Goal: Task Accomplishment & Management: Manage account settings

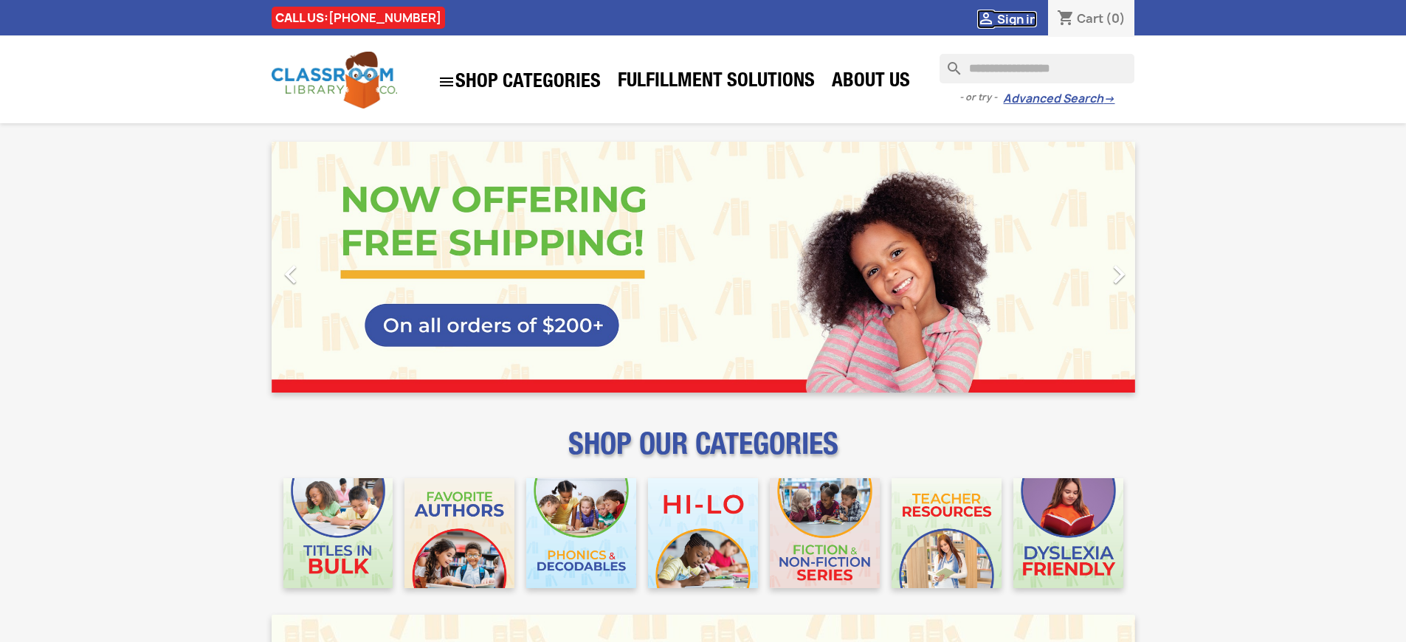
click at [1016, 18] on span "Sign in" at bounding box center [1017, 19] width 40 height 16
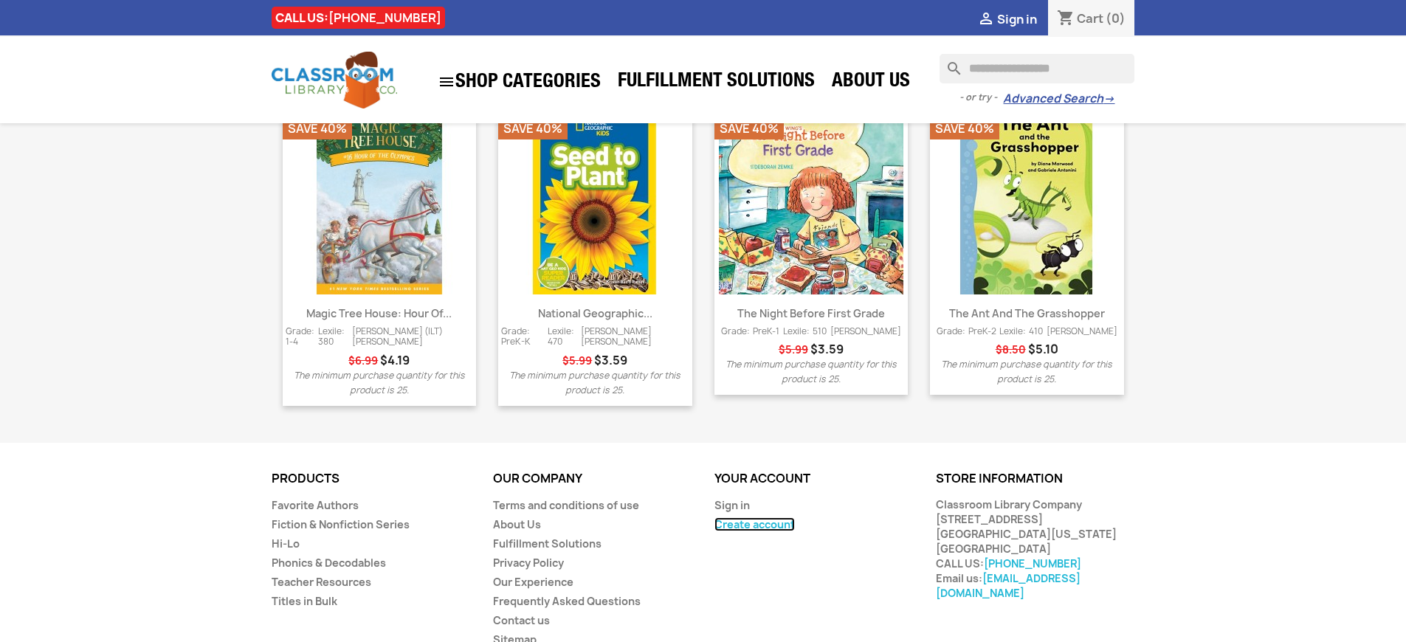
click at [754, 517] on link "Create account" at bounding box center [755, 524] width 80 height 14
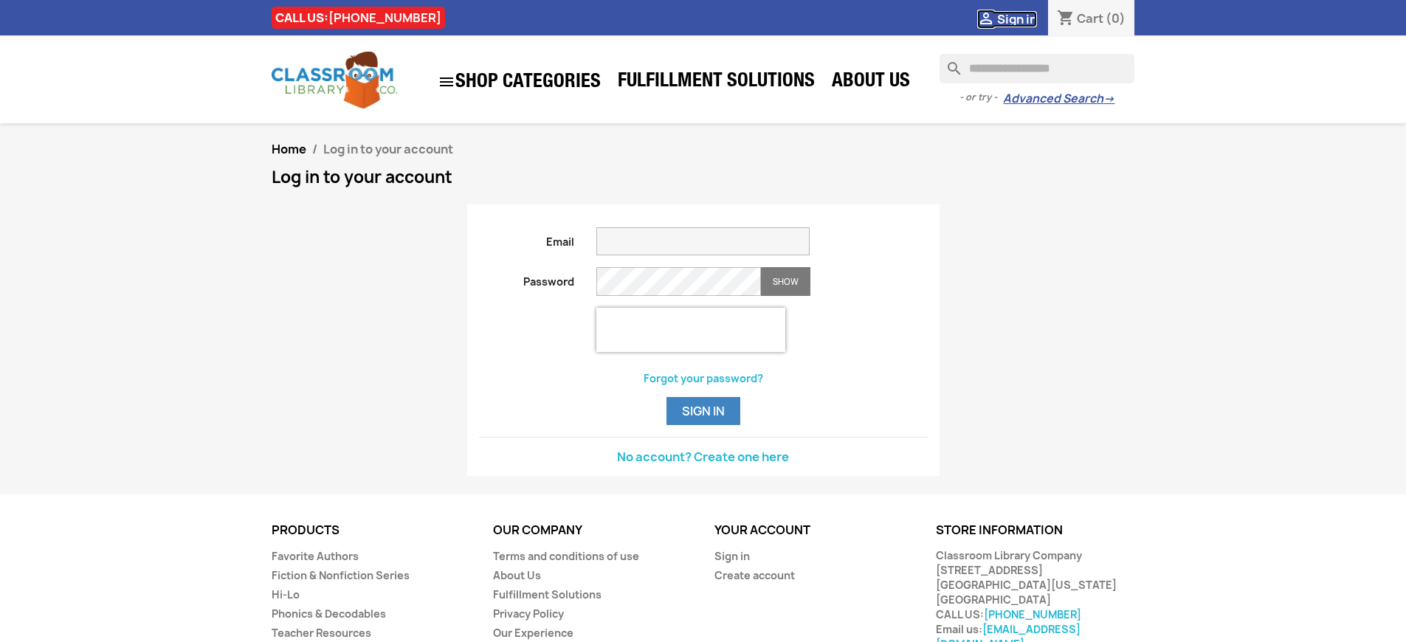
click at [1016, 18] on span "Sign in" at bounding box center [1017, 19] width 40 height 16
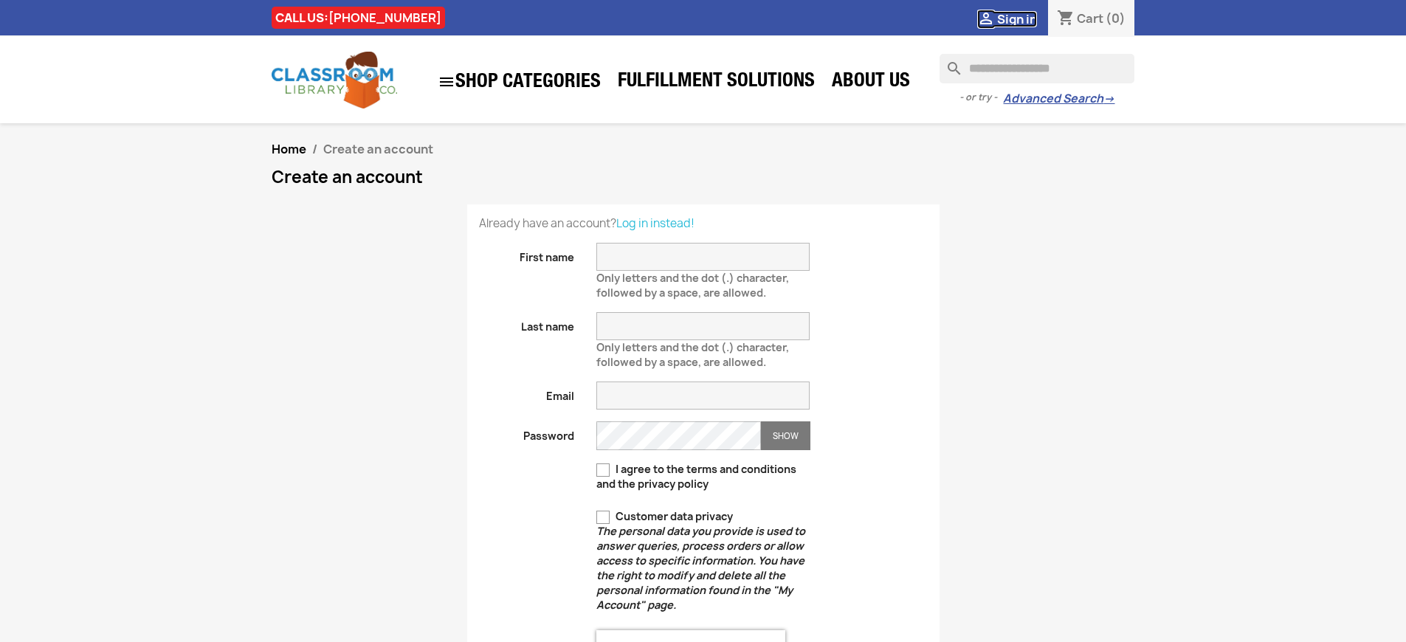
click at [1016, 18] on span "Sign in" at bounding box center [1017, 19] width 40 height 16
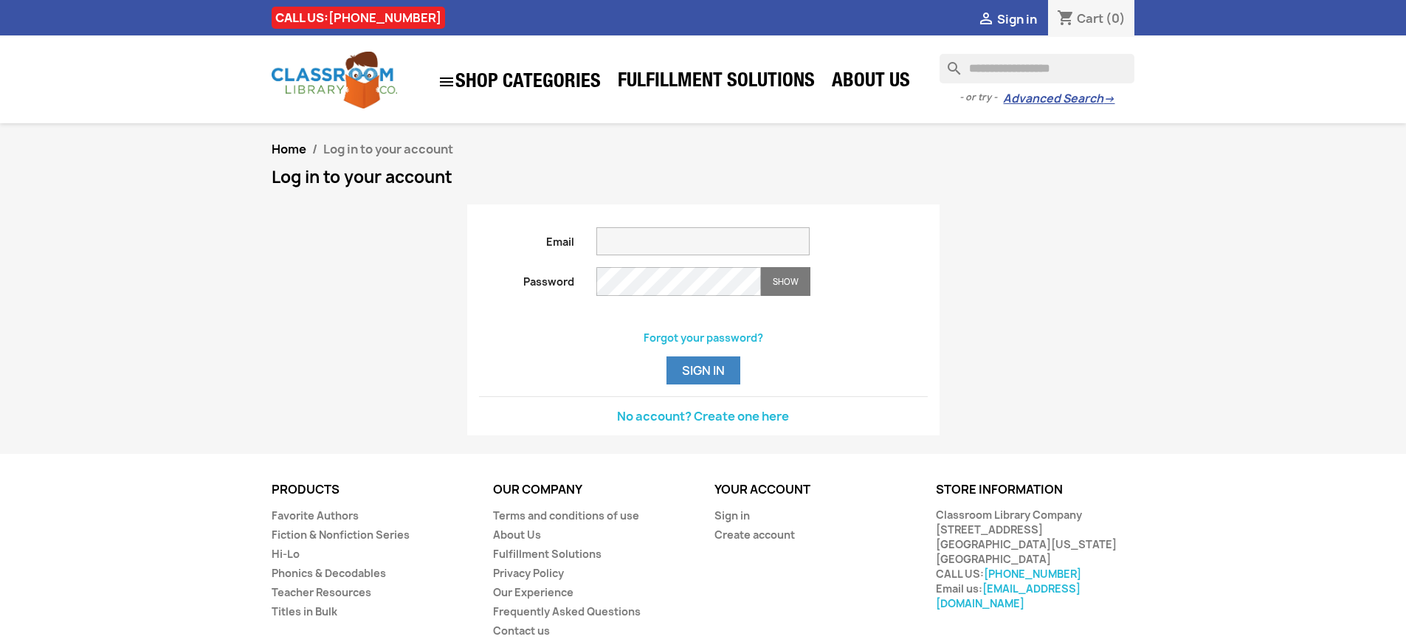
click at [1016, 18] on span "Sign in" at bounding box center [1017, 19] width 40 height 16
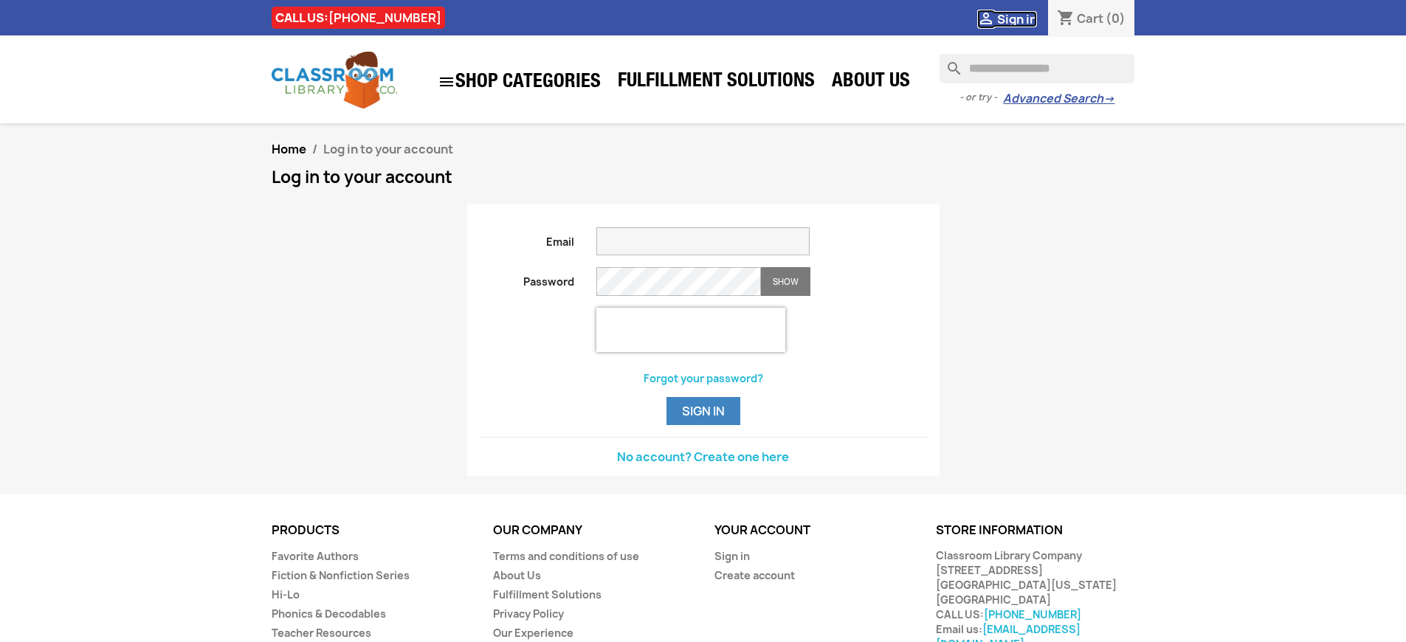
click at [1016, 18] on span "Sign in" at bounding box center [1017, 19] width 40 height 16
click at [1024, 18] on span "Sign in" at bounding box center [1017, 19] width 40 height 16
click at [1016, 18] on span "Sign in" at bounding box center [1017, 19] width 40 height 16
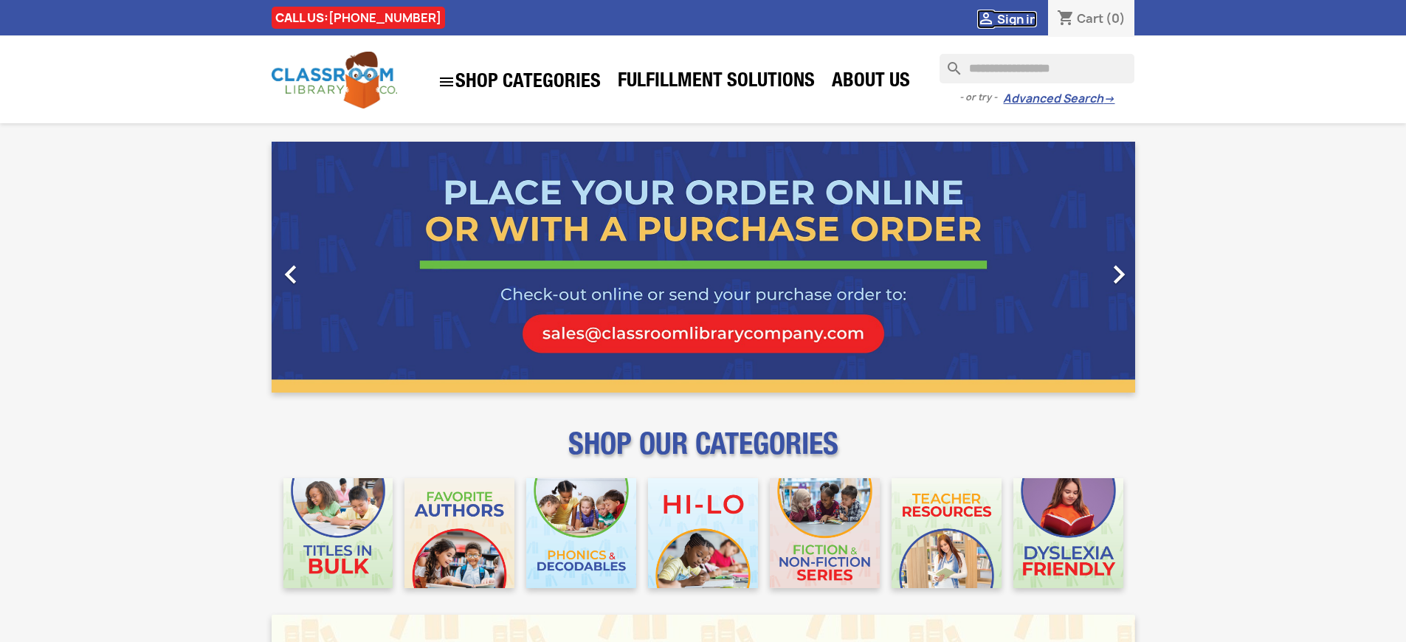
click at [1016, 18] on span "Sign in" at bounding box center [1017, 19] width 40 height 16
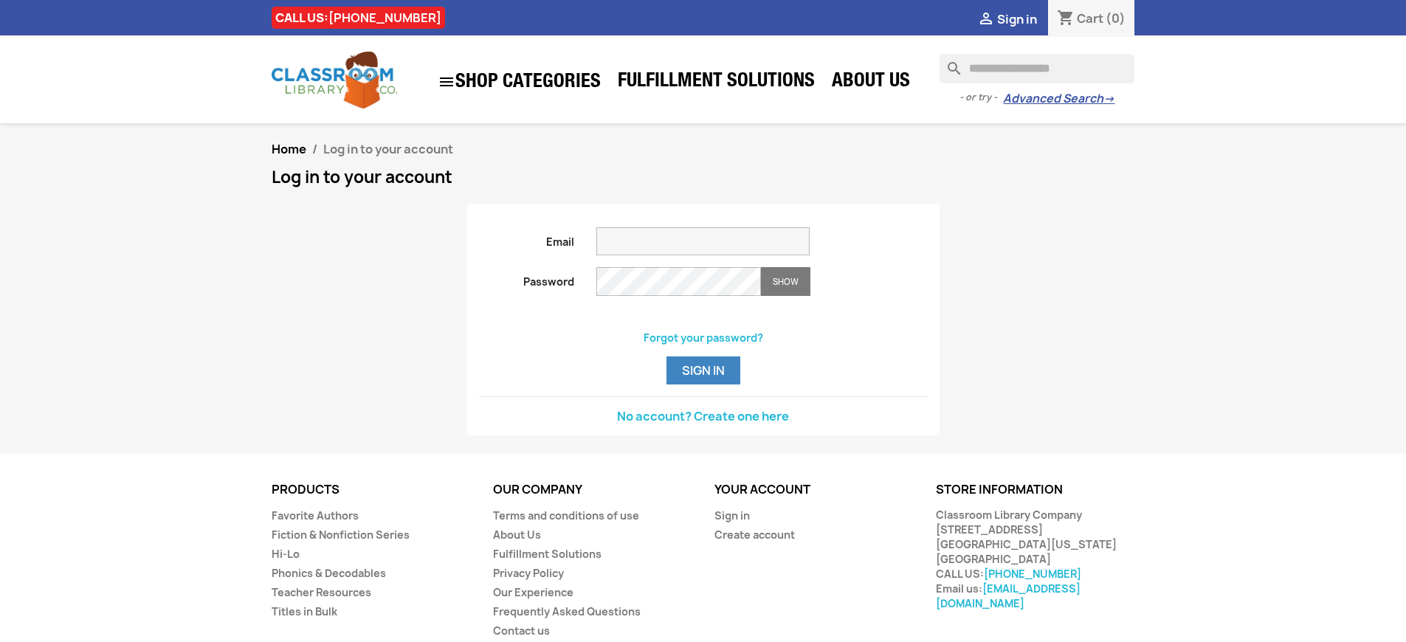
click at [1016, 18] on span "Sign in" at bounding box center [1017, 19] width 40 height 16
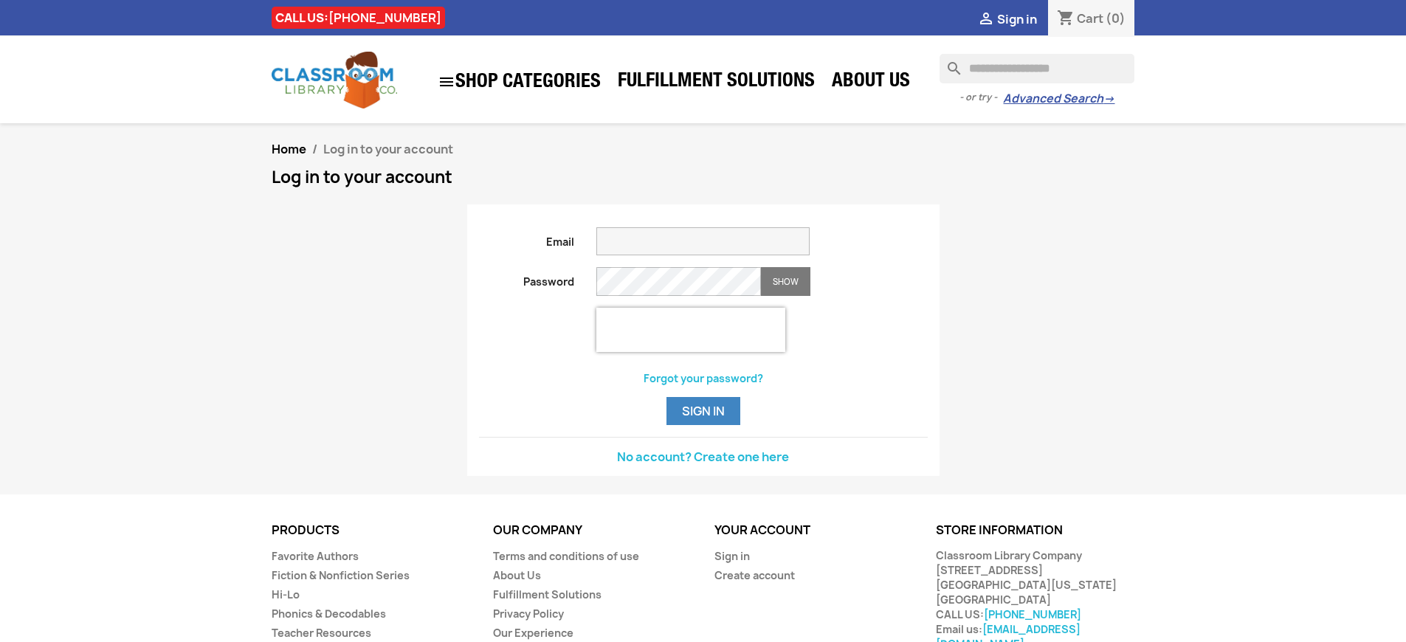
click at [1016, 18] on span "Sign in" at bounding box center [1017, 19] width 40 height 16
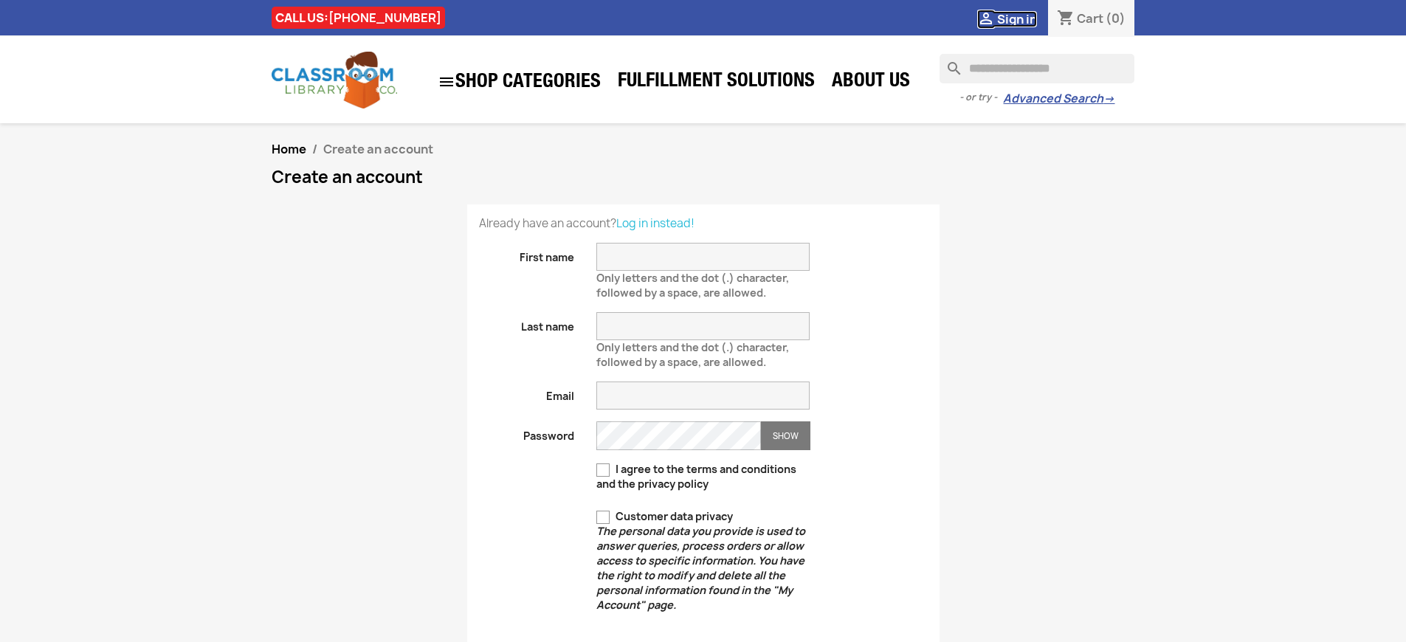
click at [1016, 18] on span "Sign in" at bounding box center [1017, 19] width 40 height 16
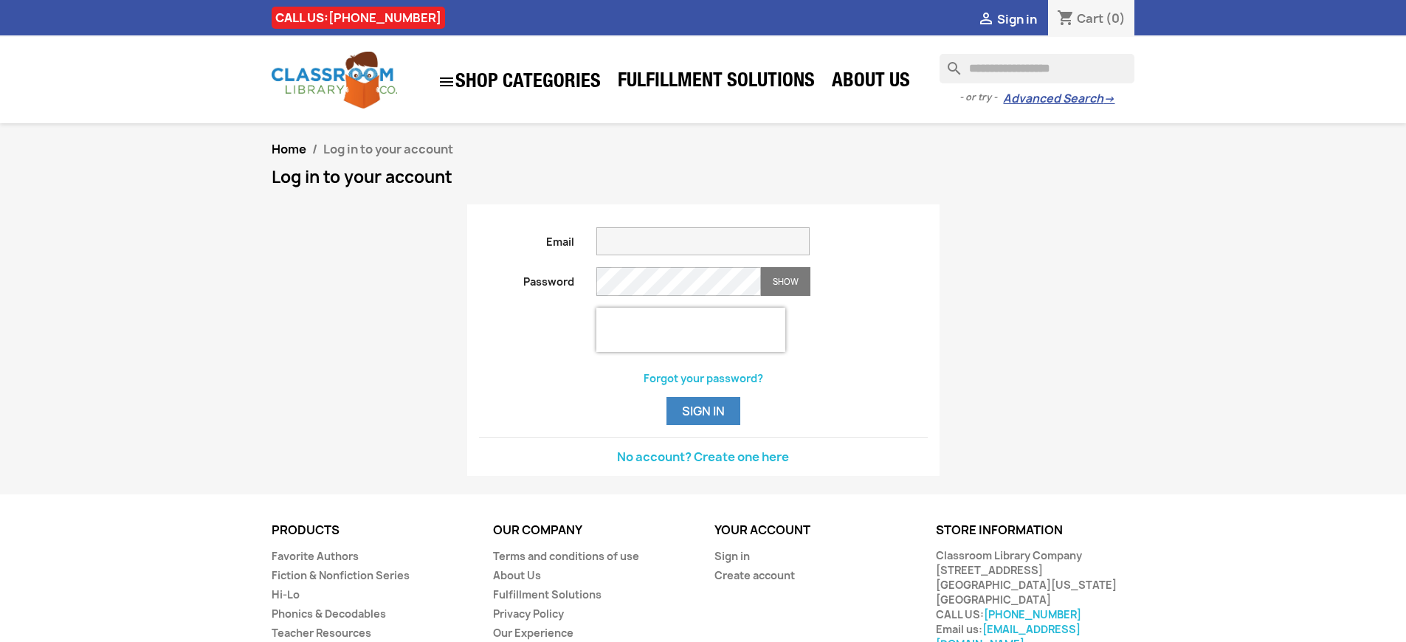
click at [703, 425] on button "Sign in" at bounding box center [704, 411] width 74 height 28
click at [1016, 18] on span "Sign in" at bounding box center [1017, 19] width 40 height 16
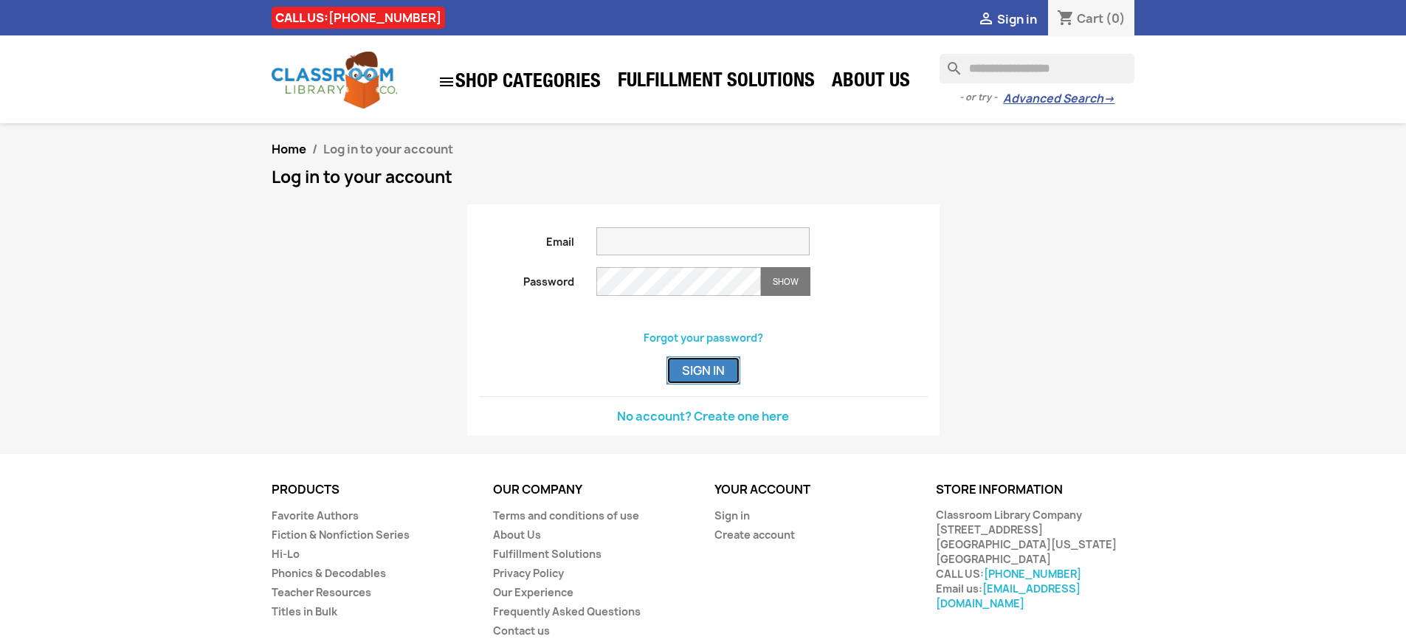
click at [703, 385] on button "Sign in" at bounding box center [704, 371] width 74 height 28
